Goal: Find specific page/section: Find specific page/section

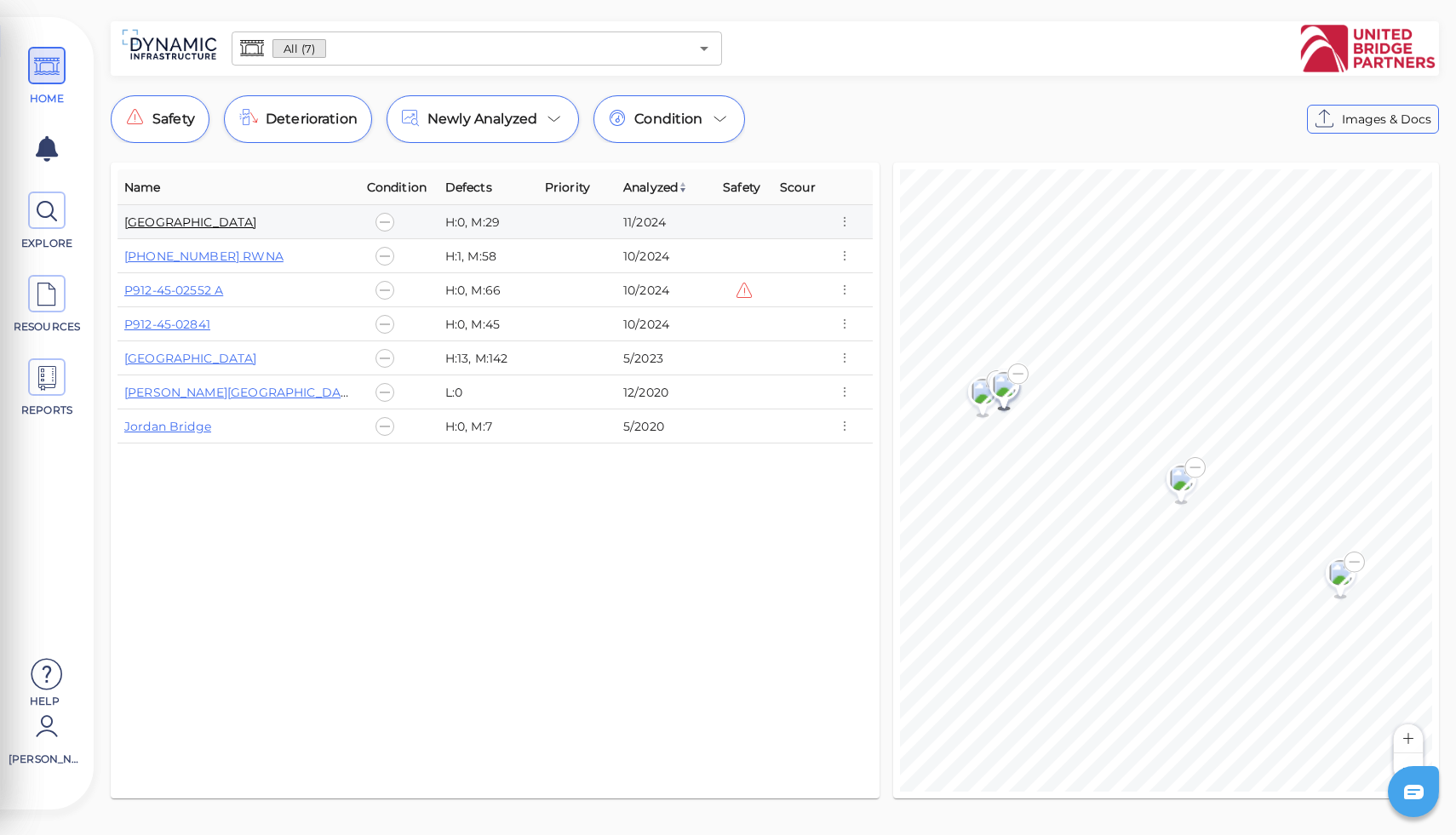
click at [204, 220] on link "Houbolt Road Extension" at bounding box center [190, 223] width 133 height 16
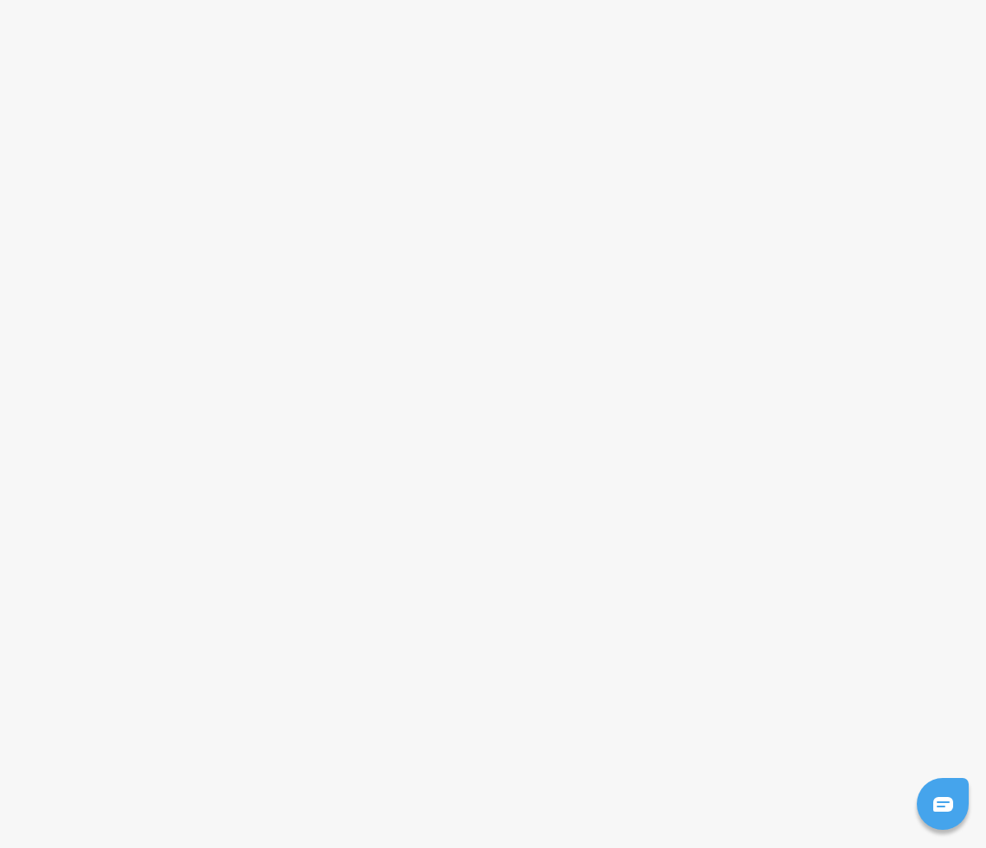
click at [465, 0] on html at bounding box center [493, 0] width 986 height 0
